Goal: Task Accomplishment & Management: Complete application form

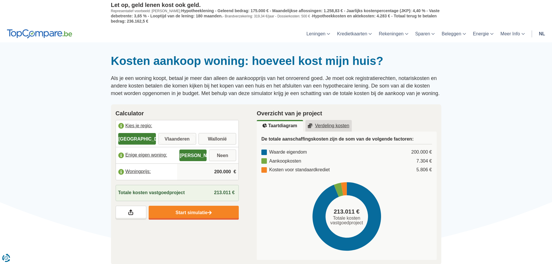
click at [175, 141] on input "Vlaanderen" at bounding box center [177, 139] width 38 height 10
radio input "true"
click at [222, 171] on input "200.000" at bounding box center [207, 172] width 57 height 16
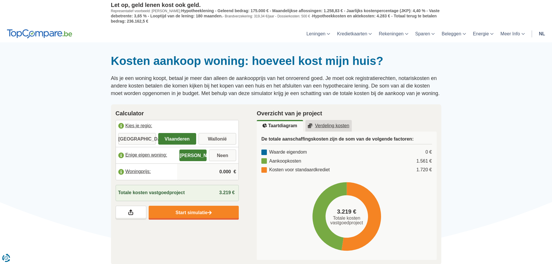
click at [223, 170] on input "0.000" at bounding box center [207, 172] width 57 height 16
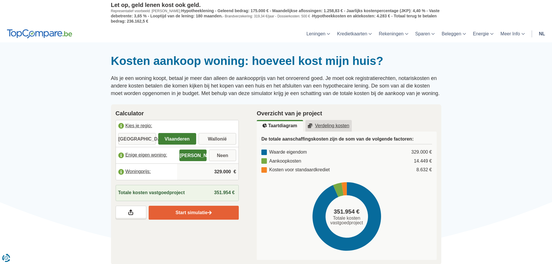
type input "329.000"
click at [184, 214] on link "Start simulatie" at bounding box center [194, 213] width 90 height 14
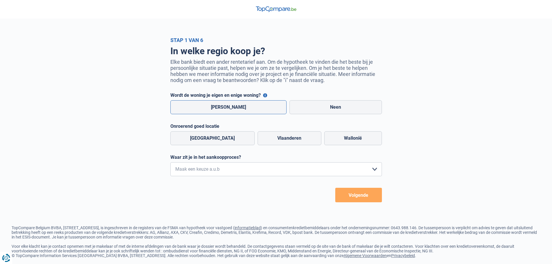
click at [221, 112] on label "[PERSON_NAME]" at bounding box center [228, 107] width 117 height 14
click at [221, 112] on input "[PERSON_NAME]" at bounding box center [228, 107] width 117 height 14
radio input "true"
click at [275, 139] on label "Vlaanderen" at bounding box center [290, 138] width 64 height 14
click at [275, 139] on input "Vlaanderen" at bounding box center [290, 138] width 64 height 14
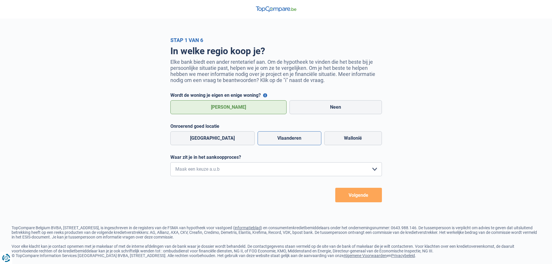
radio input "true"
click at [374, 172] on select "Ik wil me uitsluitend informeren omdat ik op dit moment geen concrete plannen h…" at bounding box center [276, 169] width 212 height 14
select select "1b"
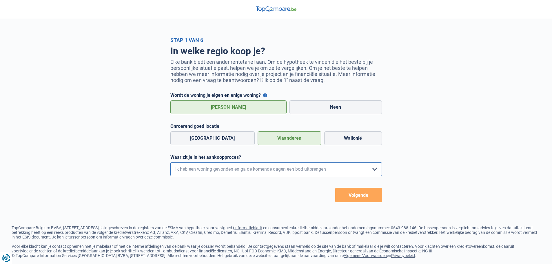
click at [170, 164] on select "Ik wil me uitsluitend informeren omdat ik op dit moment geen concrete plannen h…" at bounding box center [276, 169] width 212 height 14
click at [360, 197] on button "Volgende" at bounding box center [358, 195] width 47 height 14
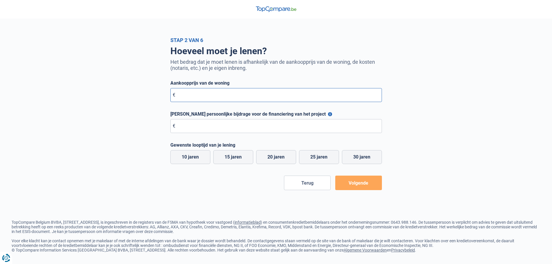
click at [182, 96] on input "Aankoopprijs van de woning" at bounding box center [276, 95] width 212 height 14
type input "329.000"
click at [178, 126] on input "Maximale persoonlijke bijdrage voor de financiering van het project" at bounding box center [276, 126] width 212 height 14
type input "75.000"
click at [276, 157] on label "20 jaren" at bounding box center [276, 157] width 40 height 14
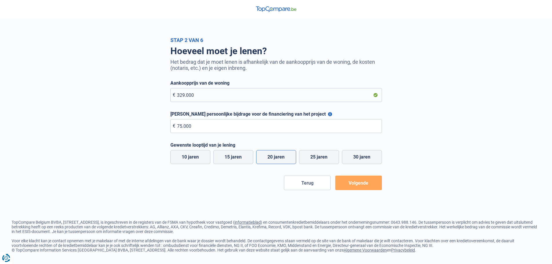
click at [276, 157] on input "20 jaren" at bounding box center [276, 157] width 40 height 14
radio input "true"
click at [353, 186] on button "Volgende" at bounding box center [358, 183] width 47 height 14
